Goal: Information Seeking & Learning: Learn about a topic

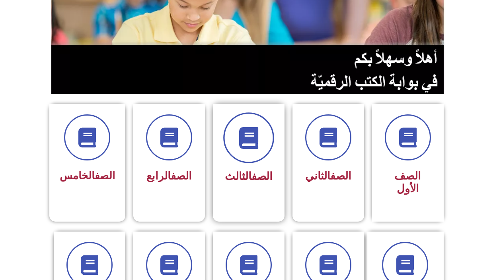
scroll to position [119, 0]
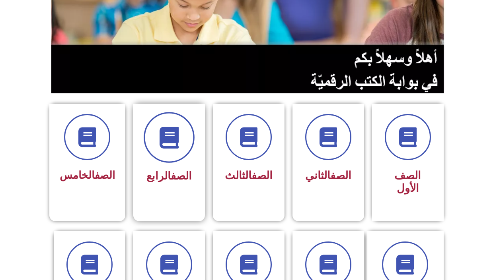
click at [181, 151] on span at bounding box center [169, 137] width 51 height 51
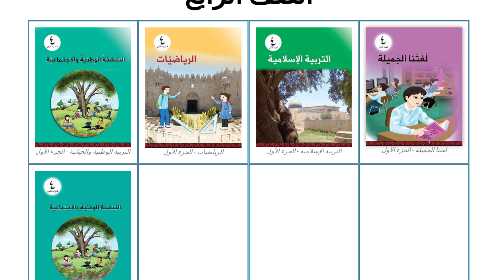
scroll to position [239, 0]
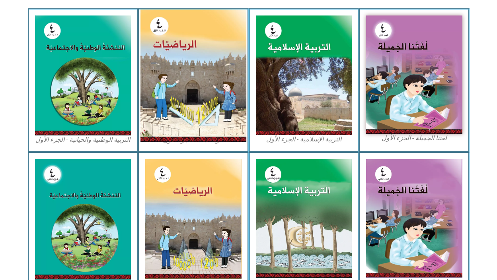
click at [210, 76] on img at bounding box center [193, 76] width 106 height 132
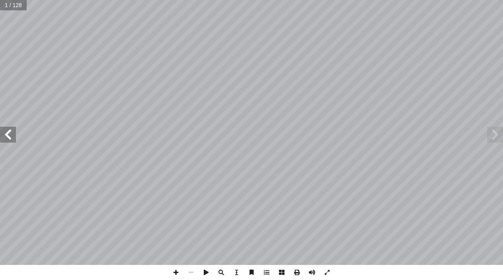
click at [8, 135] on span at bounding box center [8, 135] width 16 height 16
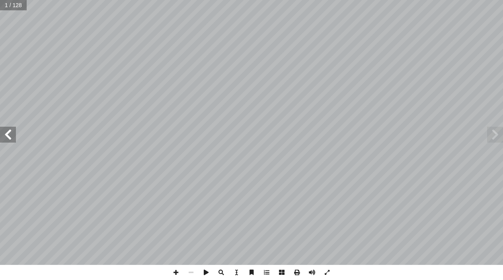
click at [8, 135] on span at bounding box center [8, 135] width 16 height 16
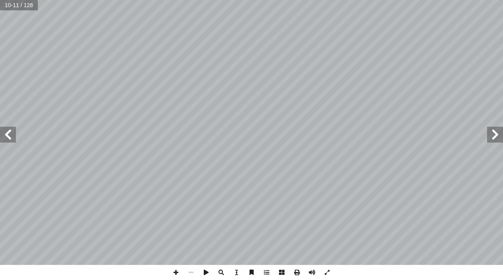
click at [9, 135] on span at bounding box center [8, 135] width 16 height 16
click at [14, 135] on span at bounding box center [8, 135] width 16 height 16
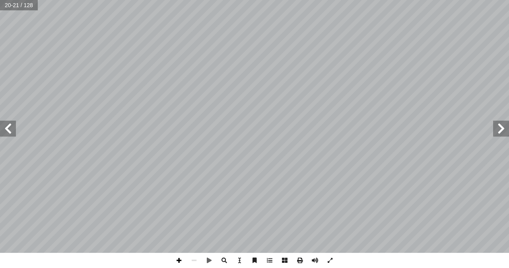
click at [181, 258] on span at bounding box center [178, 260] width 15 height 15
click at [6, 129] on span at bounding box center [8, 128] width 16 height 16
click at [177, 261] on span at bounding box center [178, 260] width 15 height 15
click at [196, 258] on span at bounding box center [193, 260] width 15 height 15
